Goal: Find specific page/section: Find specific page/section

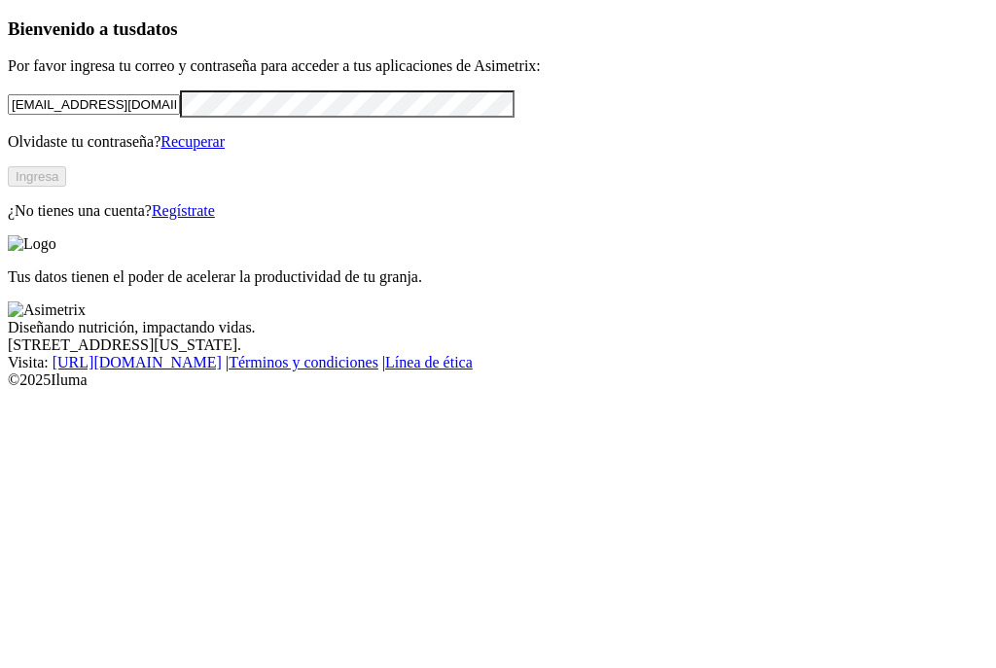
type input "[EMAIL_ADDRESS][DOMAIN_NAME]"
click at [66, 187] on button "Ingresa" at bounding box center [37, 176] width 58 height 20
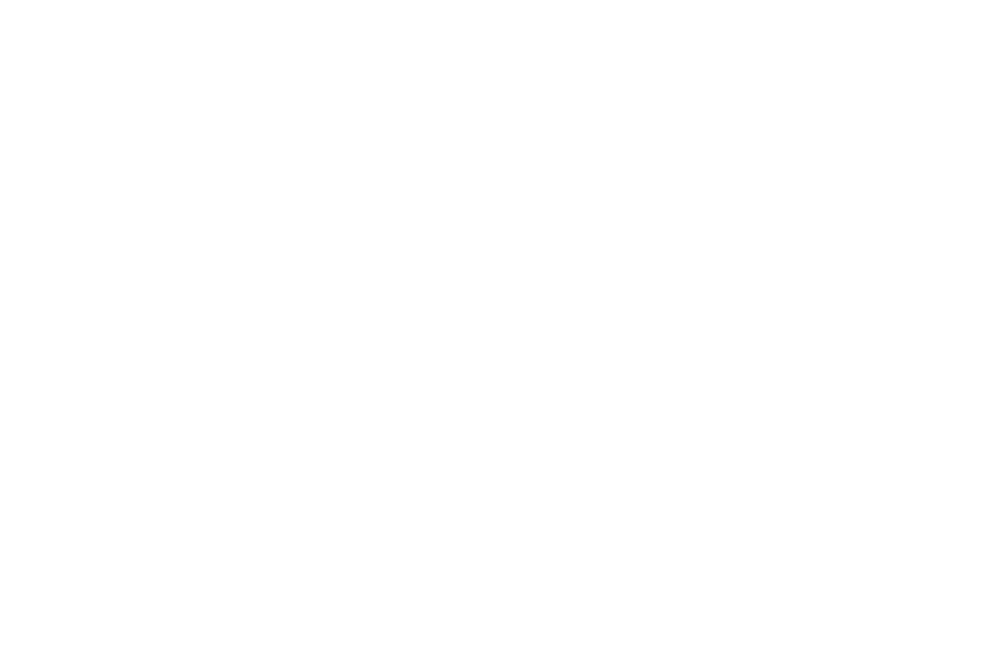
click at [24, 31] on icon at bounding box center [38, 397] width 60 height 778
